Goal: Task Accomplishment & Management: Use online tool/utility

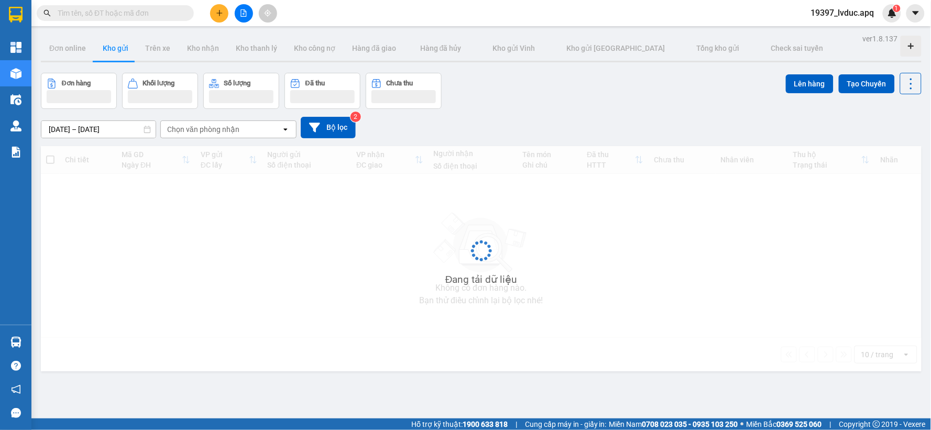
click at [709, 98] on div "Đơn hàng Khối lượng Số lượng Đã thu Chưa thu Lên hàng Tạo Chuyến" at bounding box center [481, 91] width 881 height 36
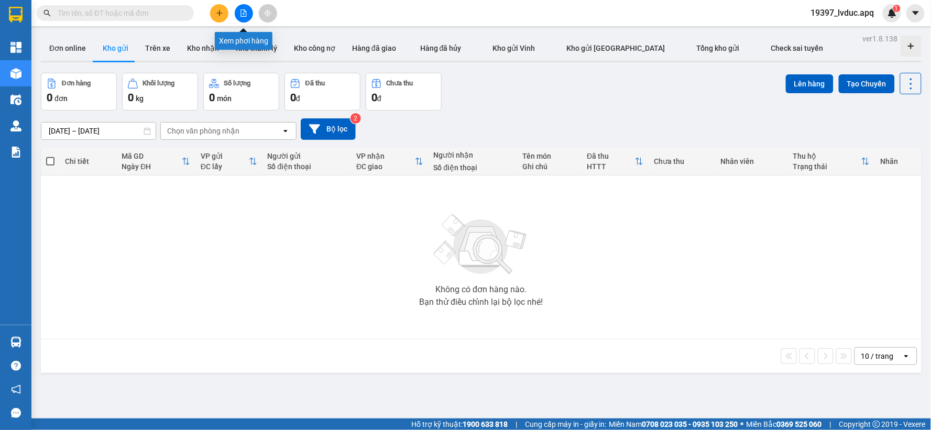
click at [245, 17] on button at bounding box center [244, 13] width 18 height 18
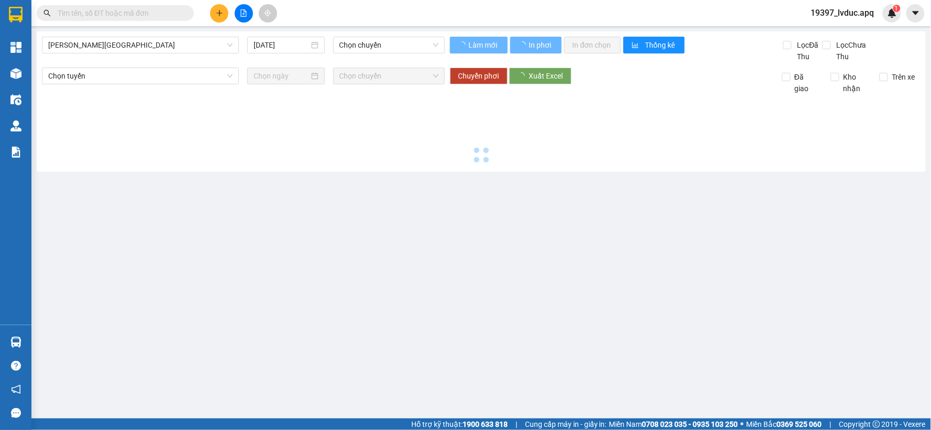
type input "13/08/2025"
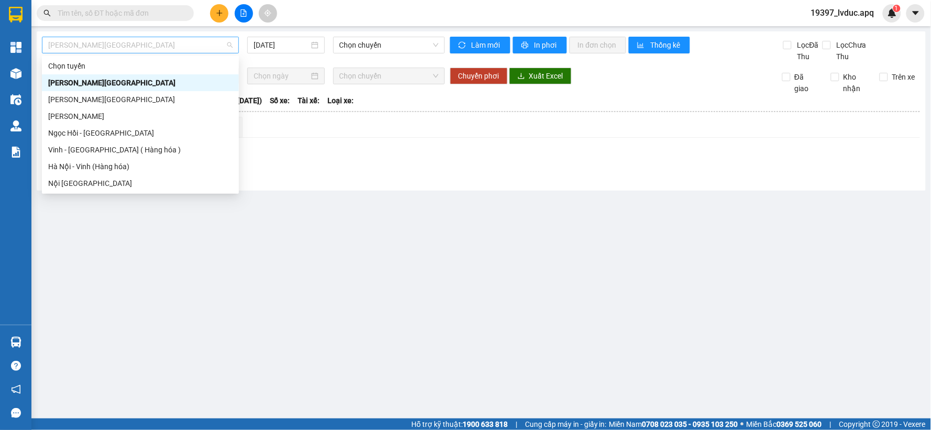
click at [175, 49] on span "Gia Lâm - Mỹ Đình" at bounding box center [140, 45] width 184 height 16
click at [105, 135] on div "Ngọc Hồi - Mỹ Đình" at bounding box center [140, 133] width 184 height 12
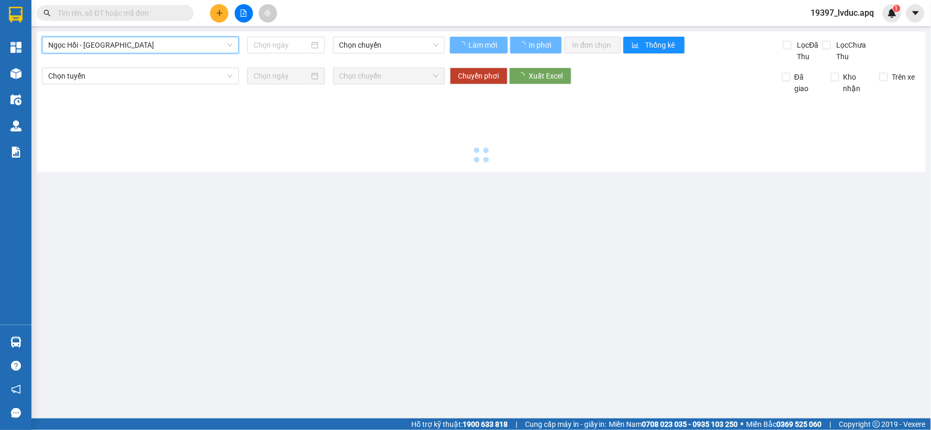
type input "13/08/2025"
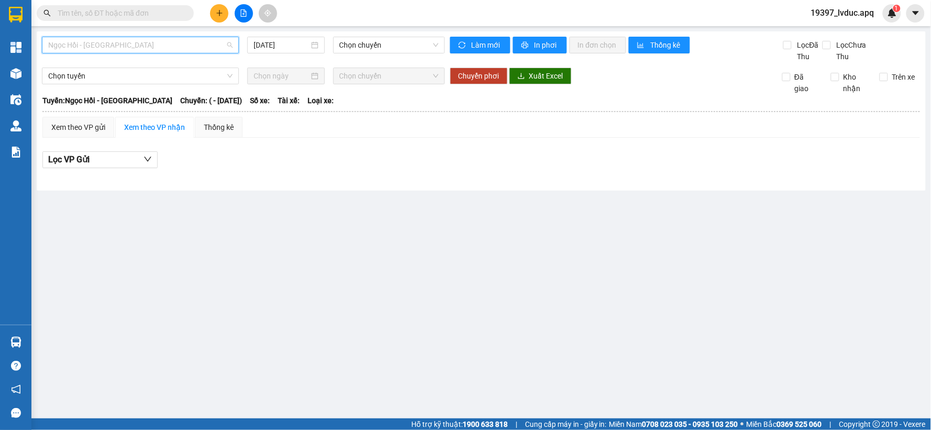
click at [140, 50] on span "Ngọc Hồi - Mỹ Đình" at bounding box center [140, 45] width 184 height 16
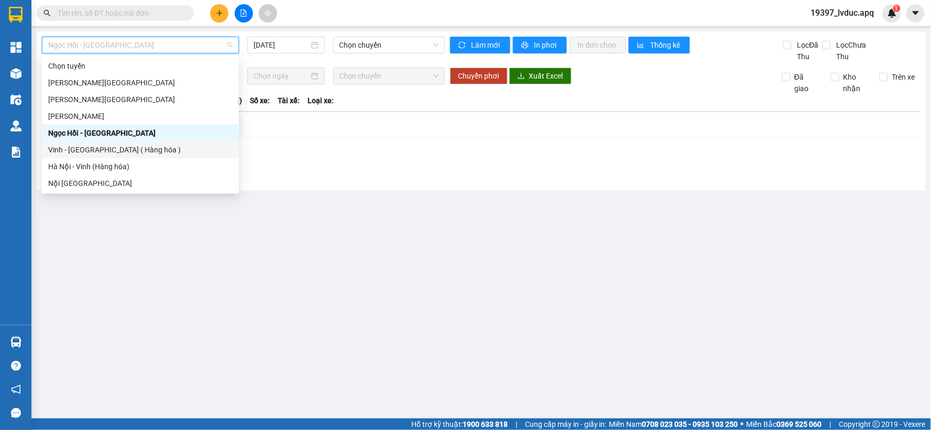
click at [124, 148] on div "Vinh - Hà Nội ( Hàng hóa )" at bounding box center [140, 150] width 184 height 12
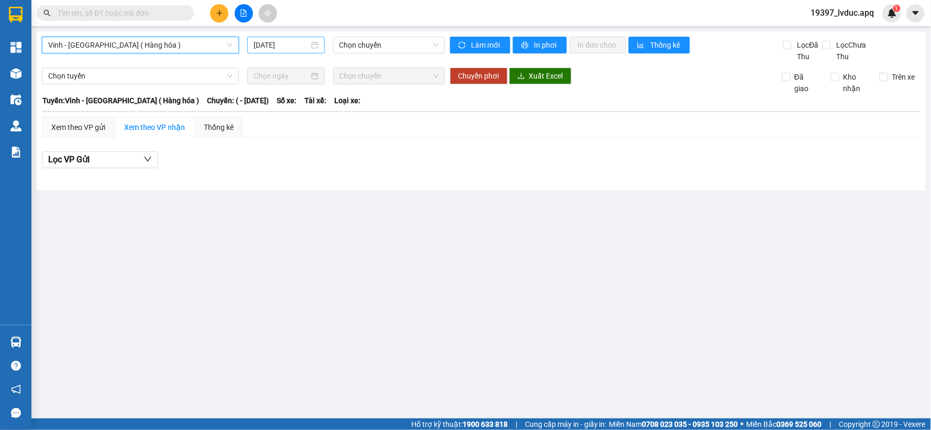
click at [299, 44] on input "13/08/2025" at bounding box center [281, 45] width 55 height 12
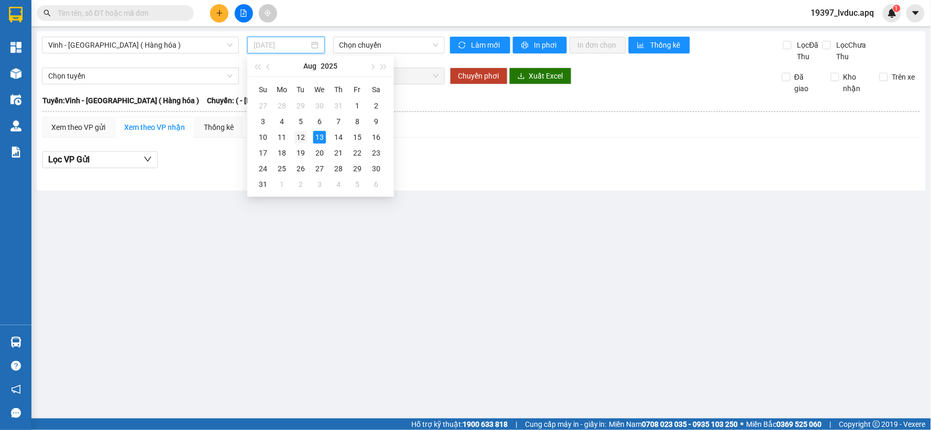
click at [307, 136] on td "12" at bounding box center [300, 137] width 19 height 16
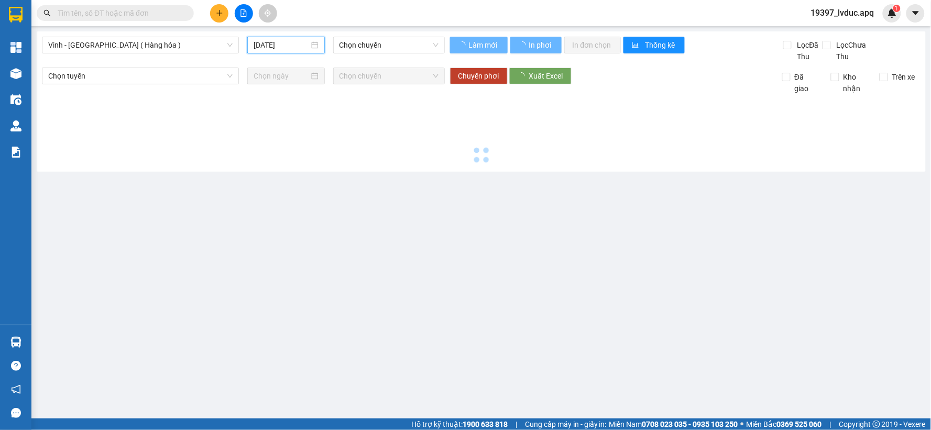
type input "12/08/2025"
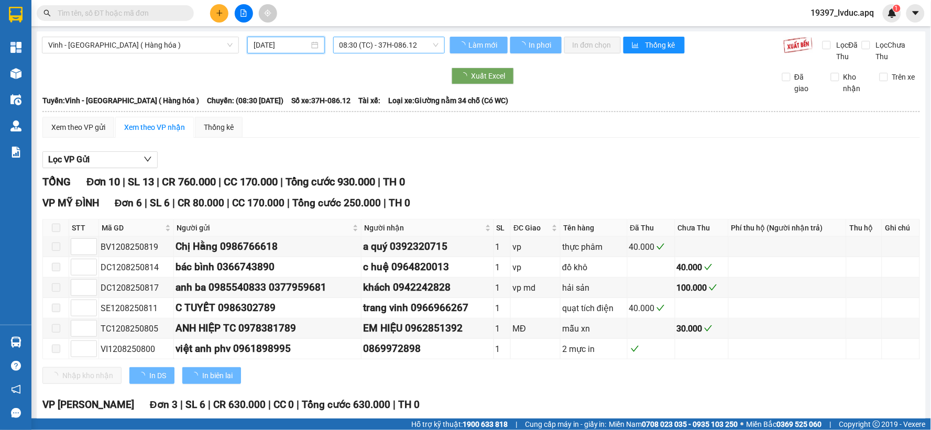
click at [413, 40] on span "08:30 (TC) - 37H-086.12" at bounding box center [388, 45] width 99 height 16
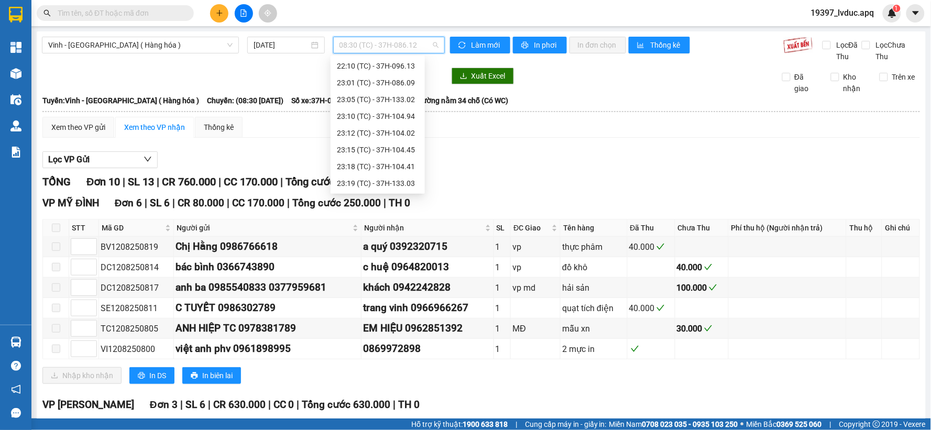
scroll to position [109, 0]
click at [396, 100] on div "22:00 (TC) - 37H-086.38" at bounding box center [378, 108] width 94 height 17
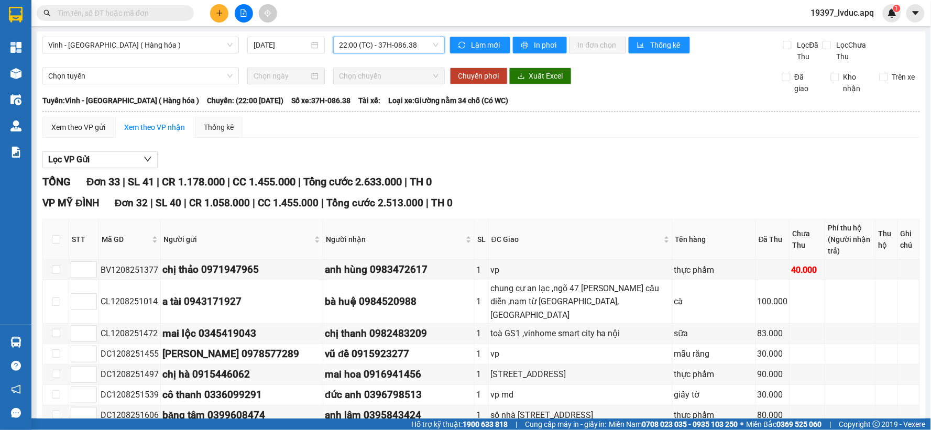
click at [363, 46] on span "22:00 (TC) - 37H-086.38" at bounding box center [388, 45] width 99 height 16
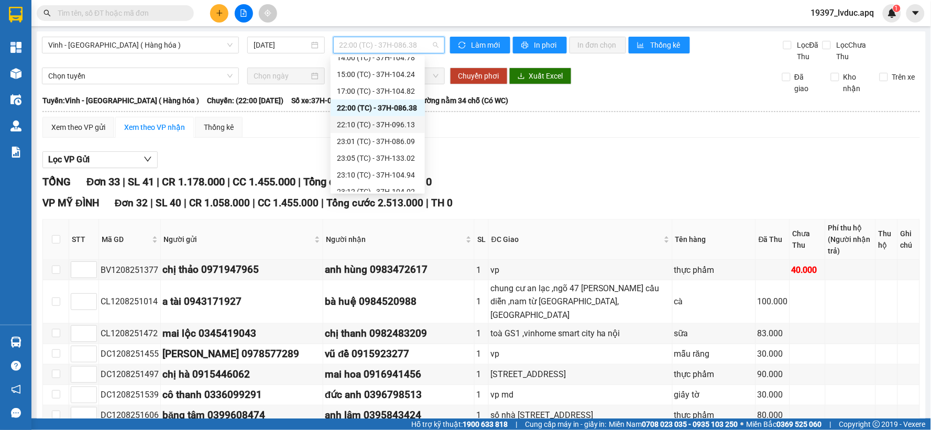
click at [393, 128] on div "22:10 (TC) - 37H-096.13" at bounding box center [378, 125] width 82 height 12
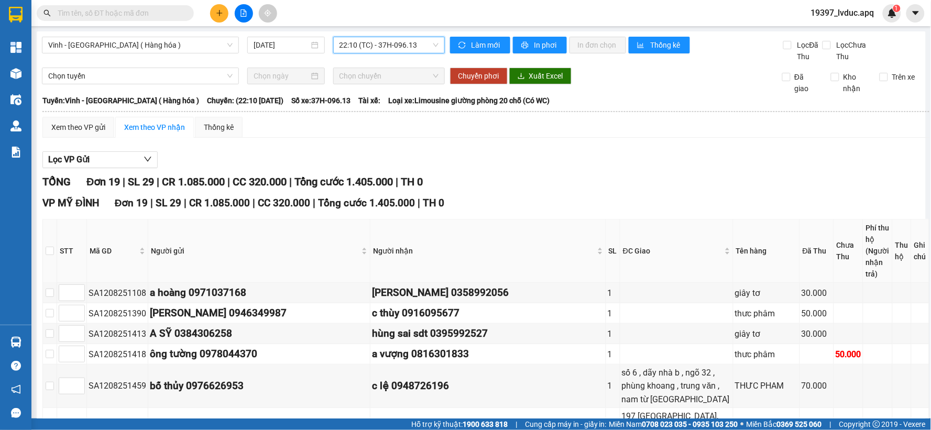
click at [430, 37] on div "22:10 (TC) - 37H-096.13" at bounding box center [389, 45] width 112 height 17
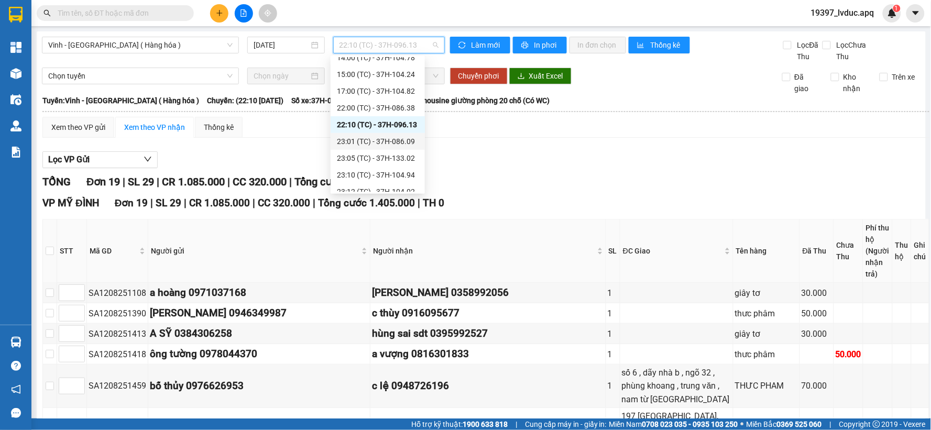
click at [413, 137] on div "23:01 (TC) - 37H-086.09" at bounding box center [378, 142] width 82 height 12
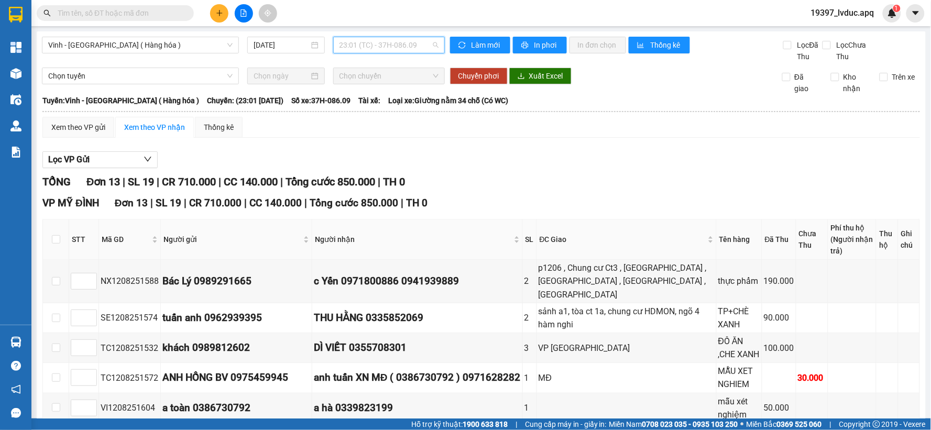
click at [408, 45] on span "23:01 (TC) - 37H-086.09" at bounding box center [388, 45] width 99 height 16
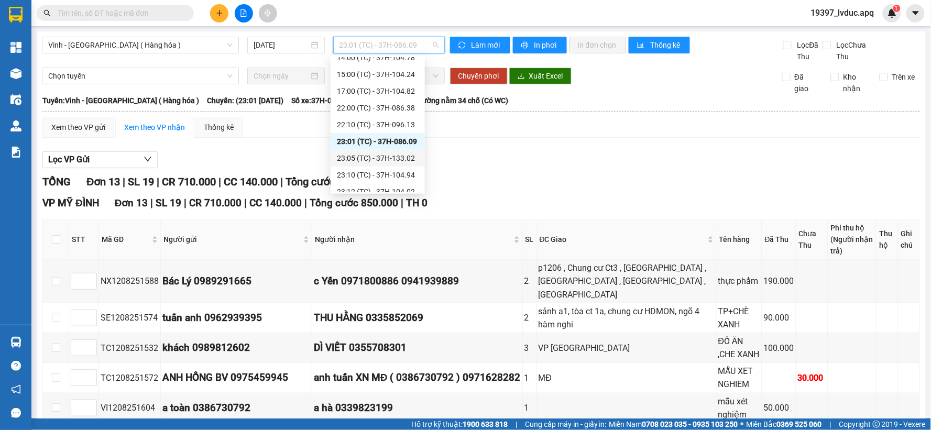
click at [397, 161] on div "23:05 (TC) - 37H-133.02" at bounding box center [378, 158] width 82 height 12
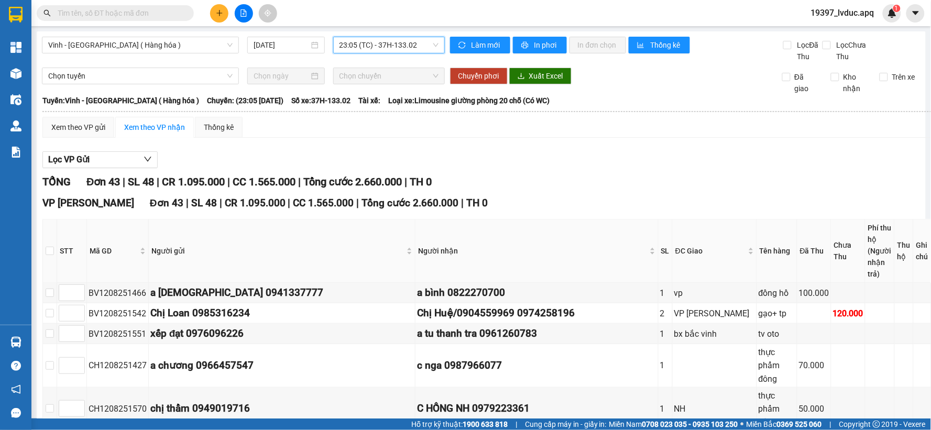
click at [422, 44] on span "23:05 (TC) - 37H-133.02" at bounding box center [388, 45] width 99 height 16
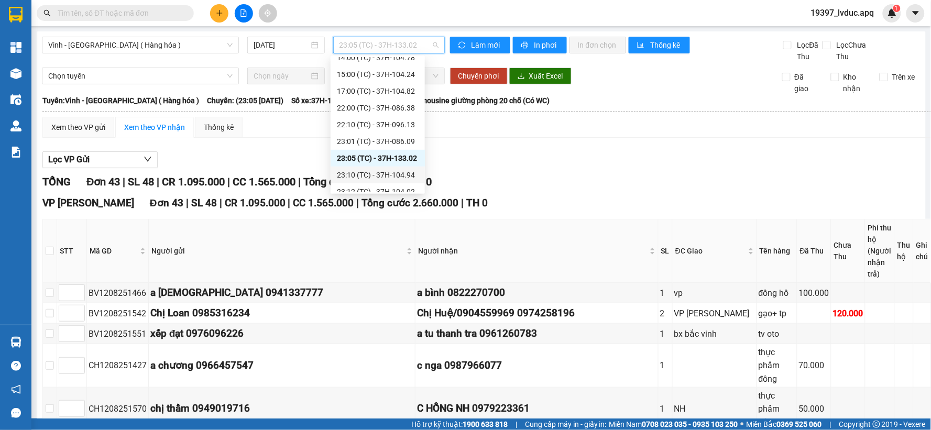
click at [407, 177] on div "23:10 (TC) - 37H-104.94" at bounding box center [378, 175] width 82 height 12
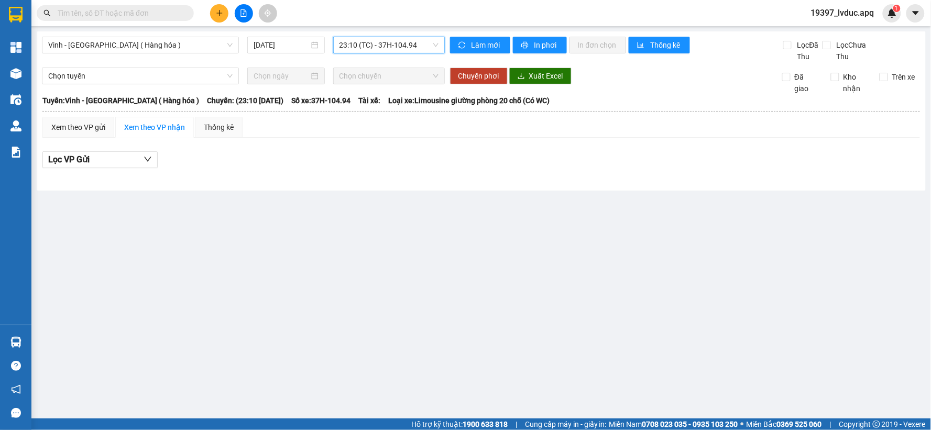
click at [422, 41] on span "23:10 (TC) - 37H-104.94" at bounding box center [388, 45] width 99 height 16
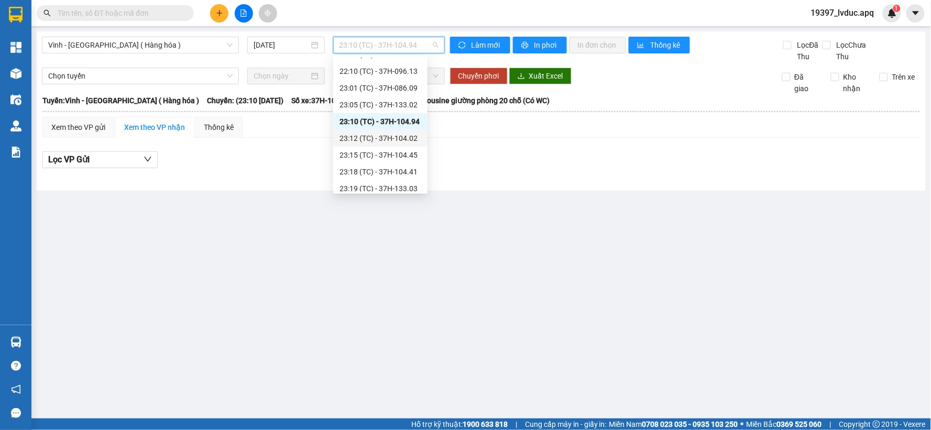
scroll to position [168, 0]
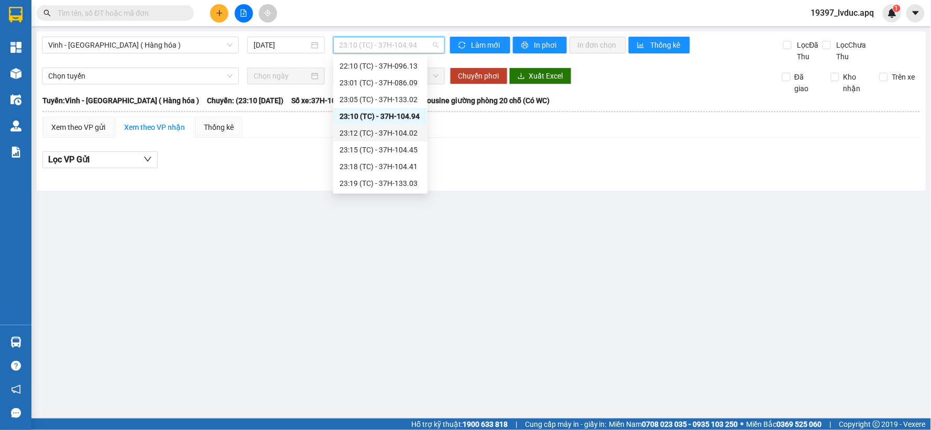
click at [413, 135] on div "23:12 (TC) - 37H-104.02" at bounding box center [380, 133] width 82 height 12
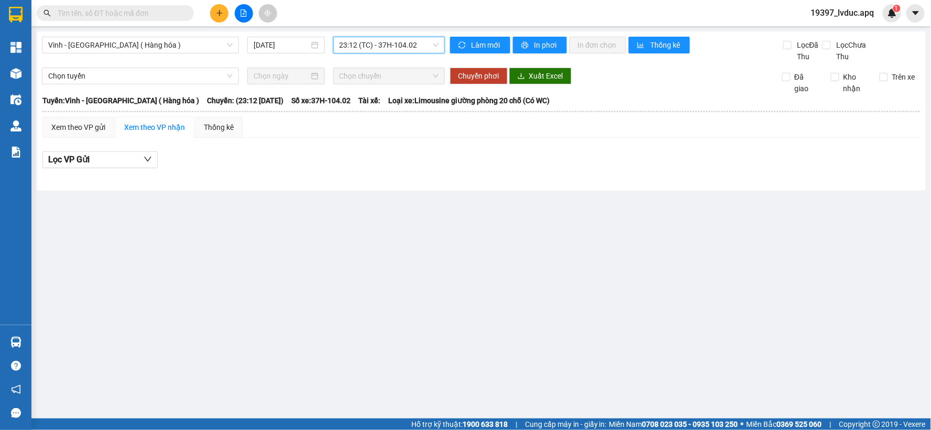
click at [427, 39] on span "23:12 (TC) - 37H-104.02" at bounding box center [388, 45] width 99 height 16
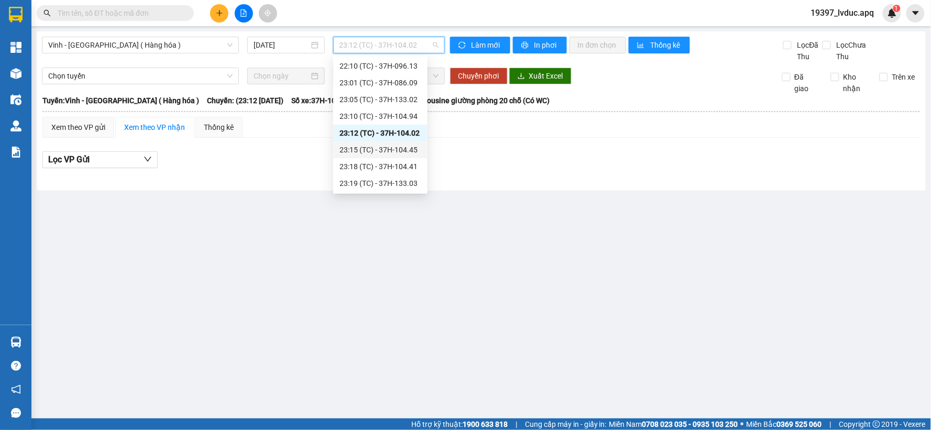
click at [410, 155] on div "23:15 (TC) - 37H-104.45" at bounding box center [380, 150] width 82 height 12
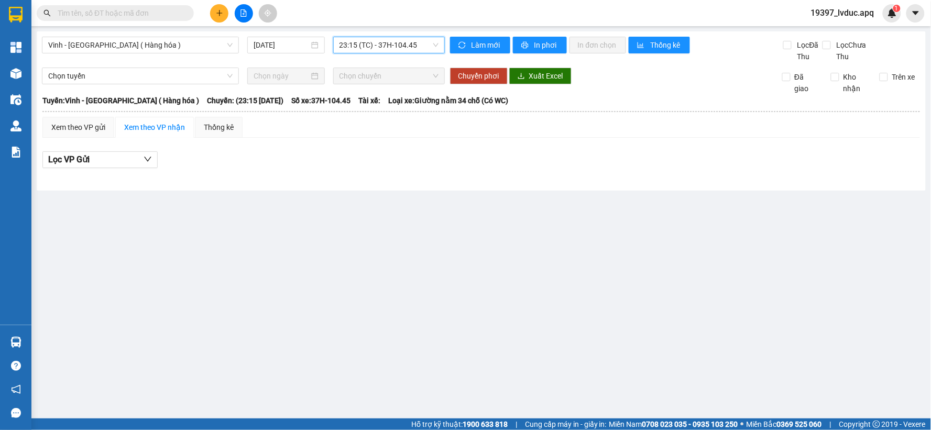
click at [413, 45] on span "23:15 (TC) - 37H-104.45" at bounding box center [388, 45] width 99 height 16
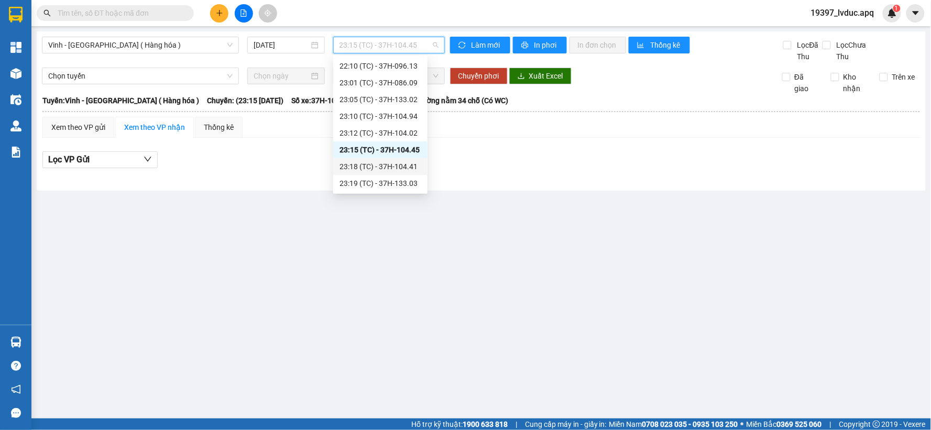
click at [402, 170] on div "23:18 (TC) - 37H-104.41" at bounding box center [380, 167] width 82 height 12
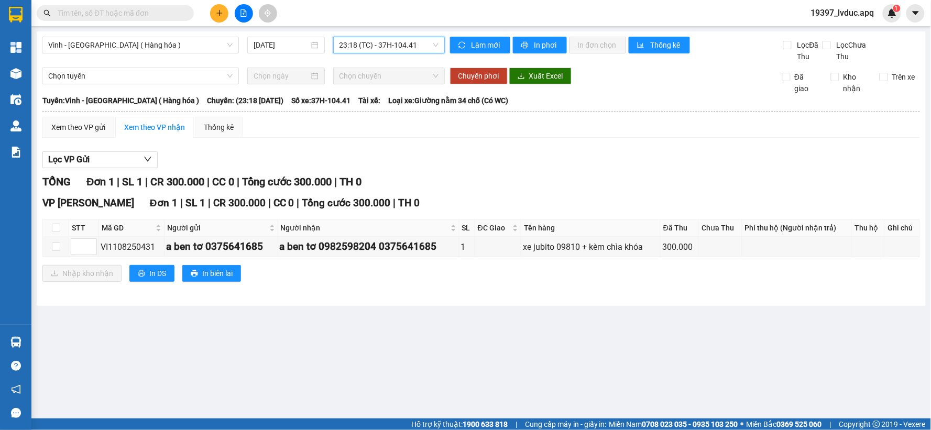
click at [423, 51] on span "23:18 (TC) - 37H-104.41" at bounding box center [388, 45] width 99 height 16
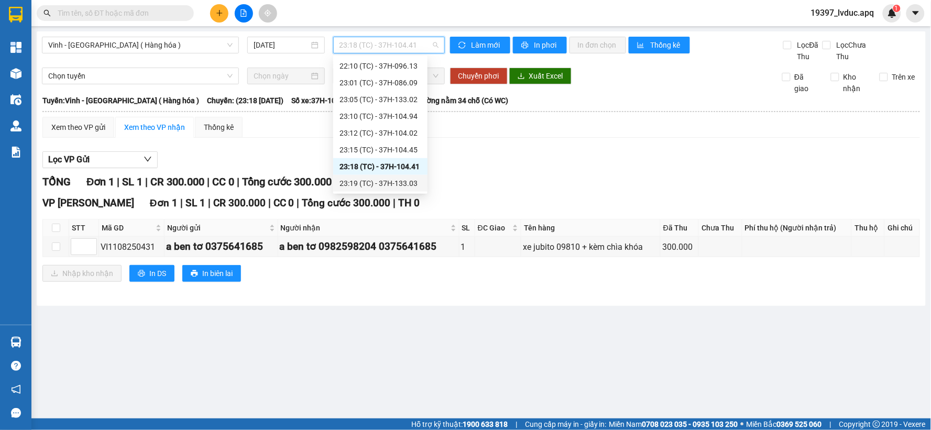
click at [406, 184] on div "23:19 (TC) - 37H-133.03" at bounding box center [380, 184] width 82 height 12
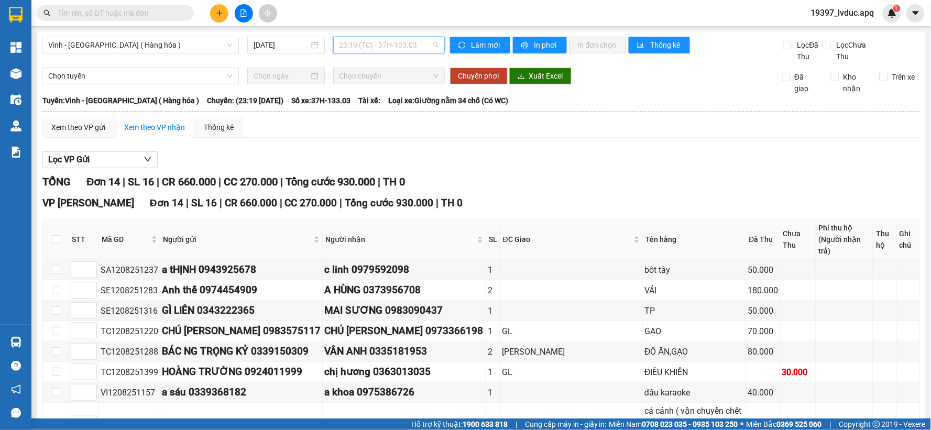
click at [414, 37] on span "23:19 (TC) - 37H-133.03" at bounding box center [388, 45] width 99 height 16
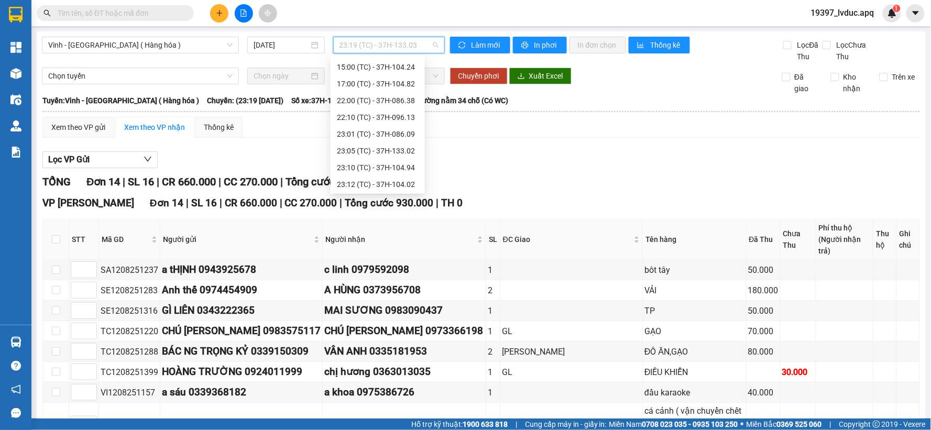
scroll to position [168, 0]
click at [413, 118] on div "23:10 (TC) - 37H-104.94" at bounding box center [378, 117] width 82 height 12
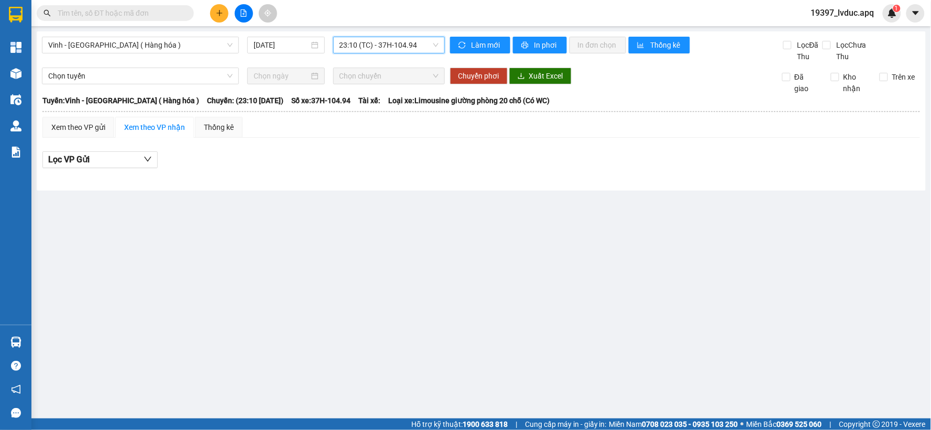
click at [431, 46] on span "23:10 (TC) - 37H-104.94" at bounding box center [388, 45] width 99 height 16
